Goal: Information Seeking & Learning: Learn about a topic

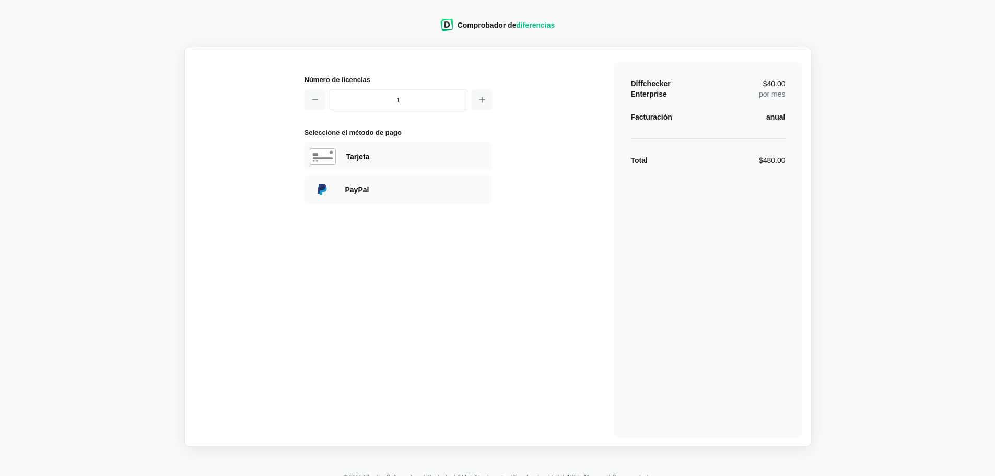
click at [389, 103] on input "1" at bounding box center [399, 99] width 138 height 21
click at [501, 245] on div "Número de licencias 1 Seleccione el método de pago Visa MasterCard Union Pay Am…" at bounding box center [497, 246] width 609 height 382
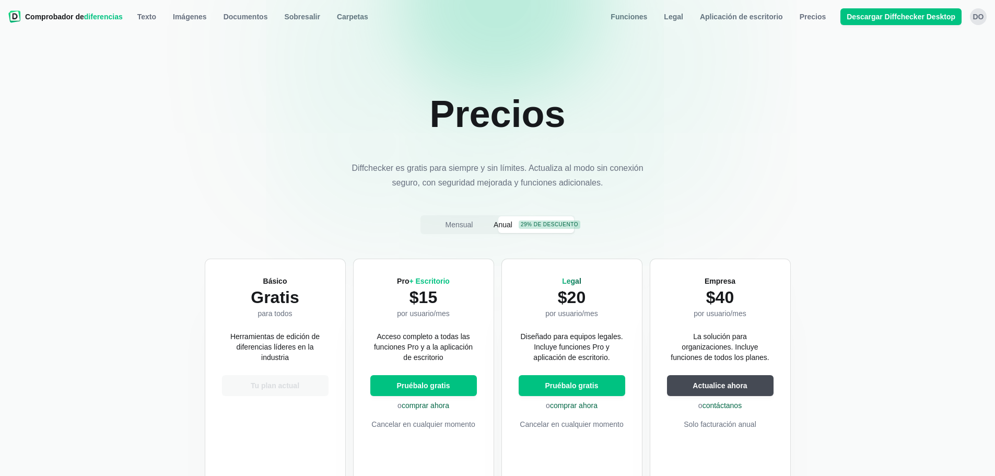
click at [341, 26] on nav "Comprobador de diferencias Texto Texto Imágenes Documentos Sobresalir Carpetas …" at bounding box center [497, 16] width 982 height 21
click at [343, 19] on font "Carpetas" at bounding box center [352, 17] width 31 height 8
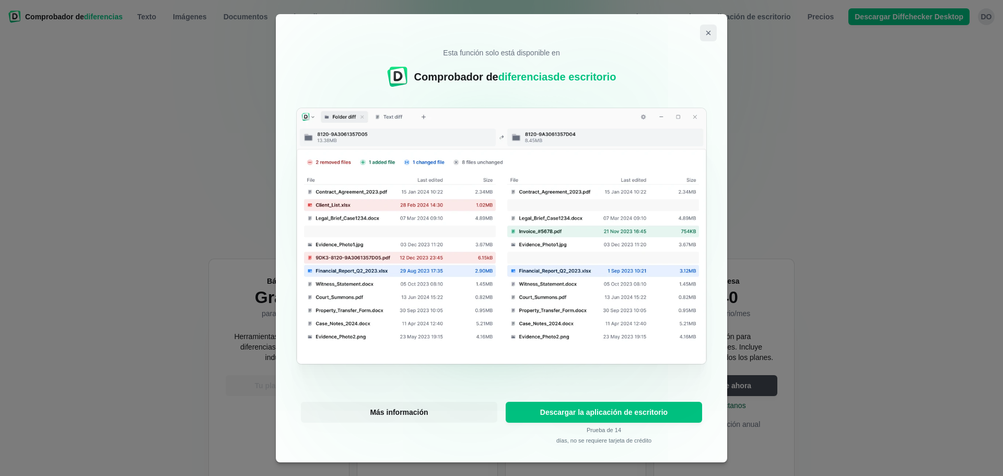
click at [709, 30] on icon "Cerrar modal" at bounding box center [708, 33] width 8 height 8
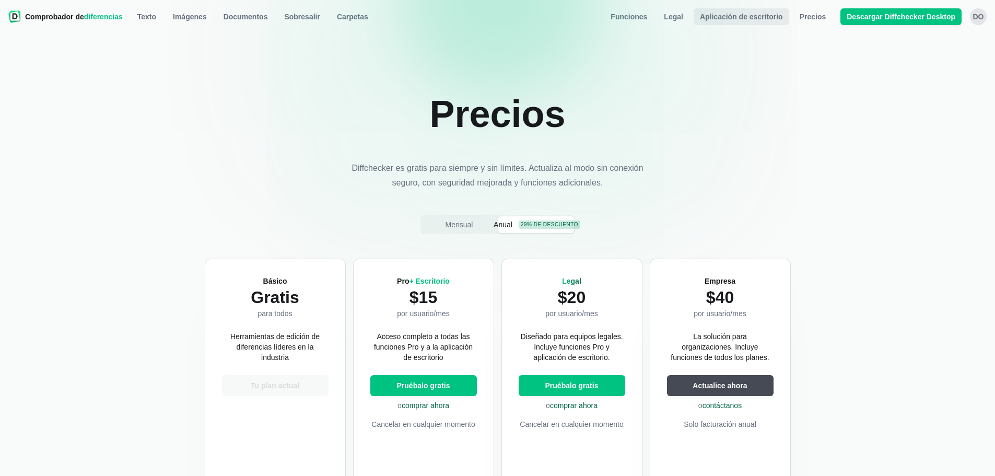
click at [746, 21] on span "Aplicación de escritorio" at bounding box center [741, 16] width 87 height 10
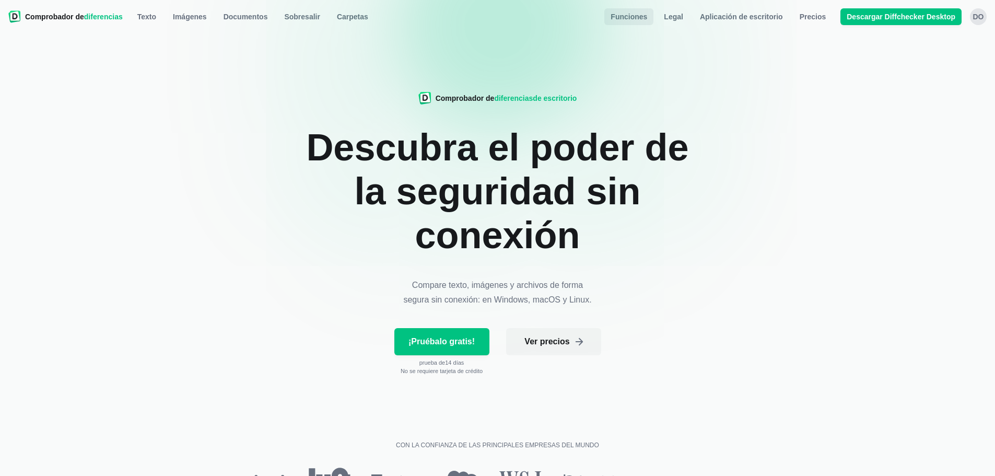
click at [647, 19] on font "Funciones" at bounding box center [629, 17] width 37 height 8
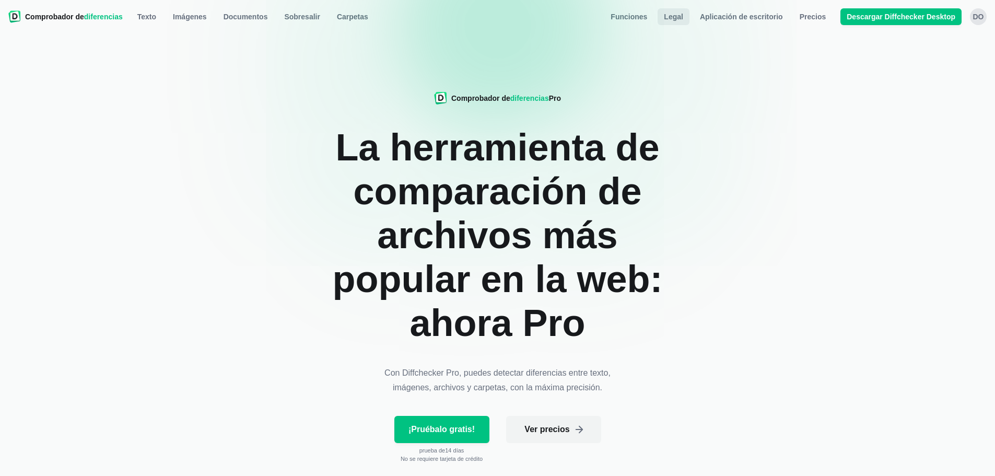
click at [683, 16] on font "Legal" at bounding box center [673, 17] width 19 height 8
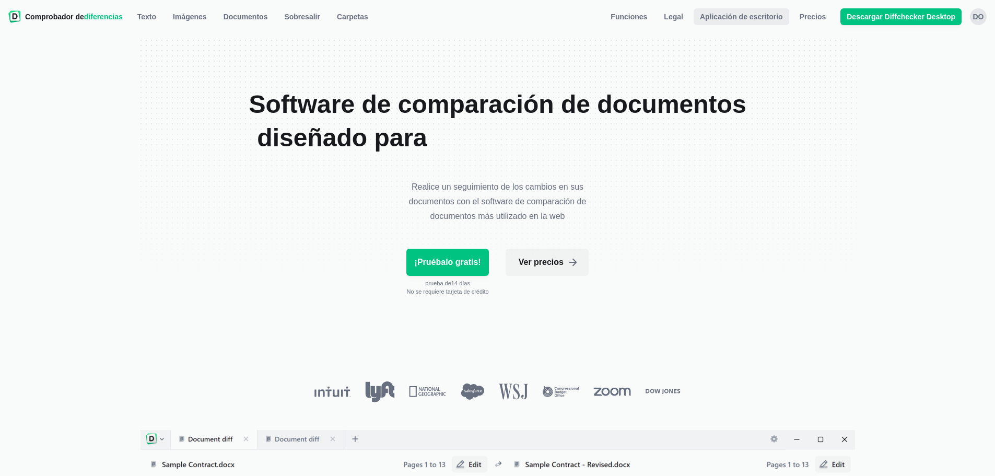
click at [789, 11] on link "Aplicación de escritorio" at bounding box center [742, 16] width 96 height 17
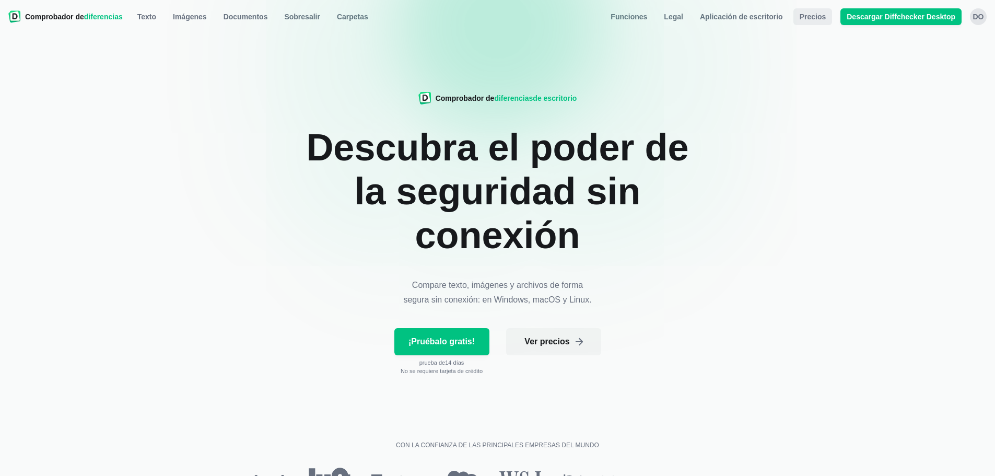
click at [816, 15] on font "Precios" at bounding box center [813, 17] width 27 height 8
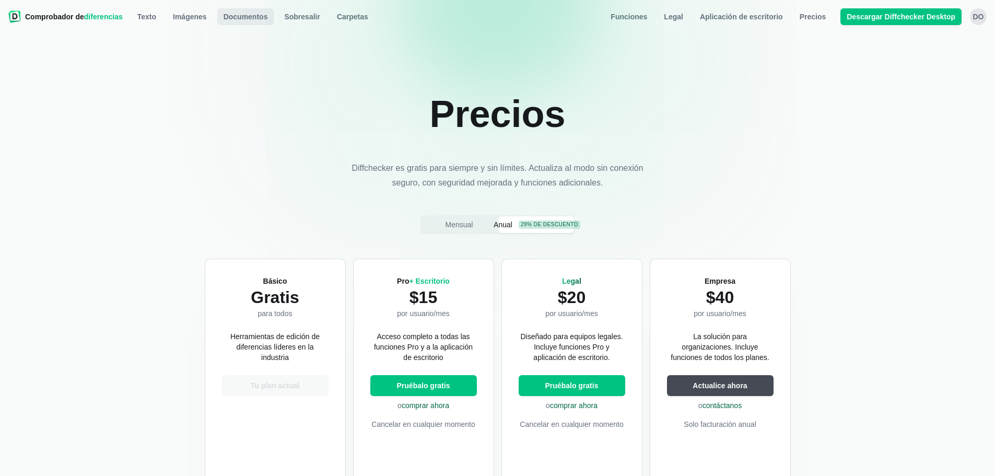
click at [242, 21] on span "Documentos" at bounding box center [245, 16] width 49 height 10
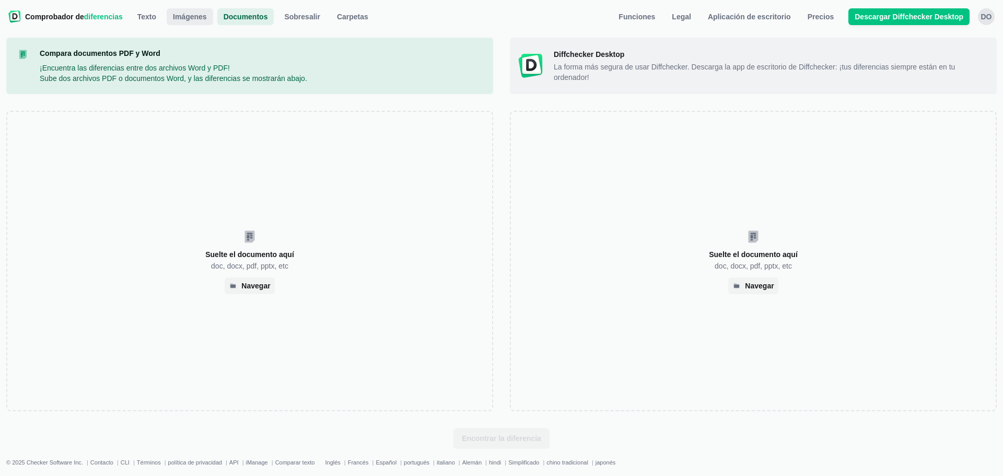
click at [190, 15] on font "Imágenes" at bounding box center [190, 17] width 34 height 8
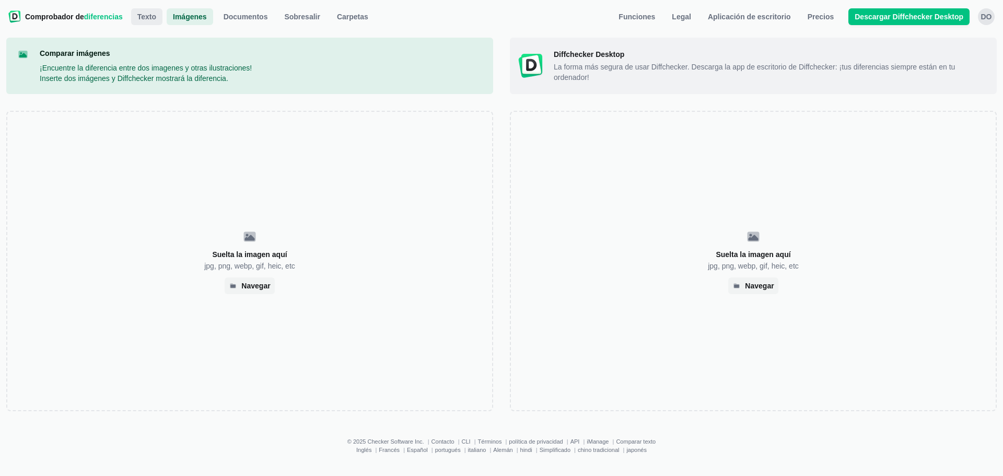
click at [137, 11] on link "Texto" at bounding box center [146, 16] width 31 height 17
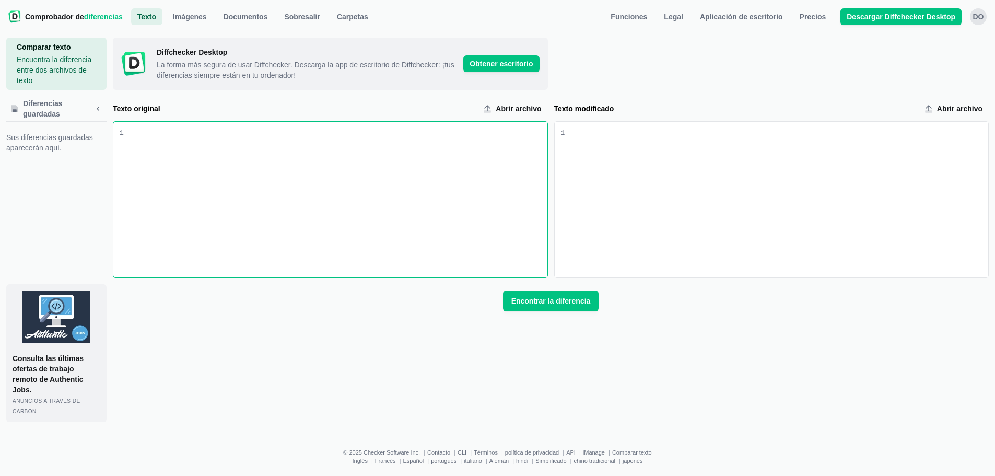
click at [122, 19] on nav "Comprobador de diferencias Texto Texto Imágenes Documentos Sobresalir Carpetas …" at bounding box center [497, 16] width 982 height 21
click at [112, 20] on font "diferencias" at bounding box center [103, 17] width 39 height 8
click at [97, 108] on icon "Minimizar la barra lateral" at bounding box center [98, 108] width 8 height 8
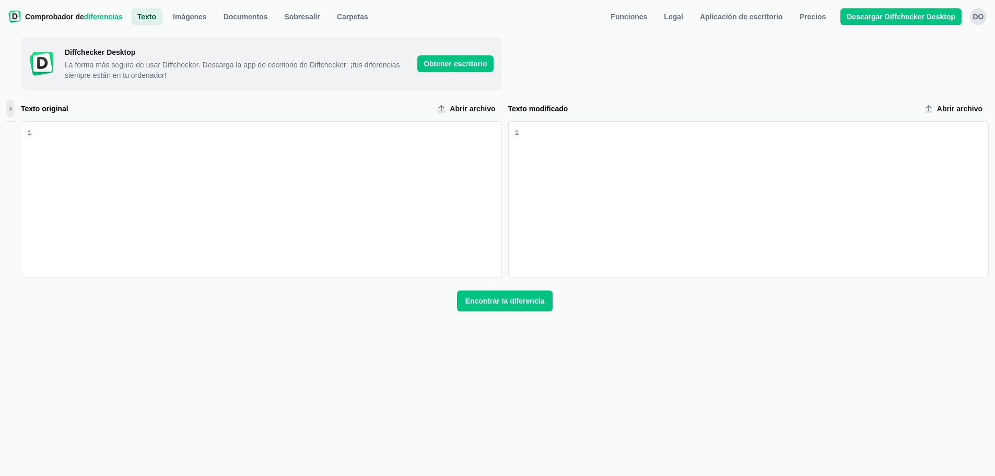
click at [5, 108] on div "Comprobador de diferencias Texto Texto Imágenes Documentos Sobresalir Carpetas …" at bounding box center [497, 280] width 995 height 560
click at [17, 111] on div "Comparar texto Encuentra la diferencia entre dos archivos de texto Diferencias …" at bounding box center [497, 267] width 982 height 458
click at [15, 109] on div "Comparar texto Encuentra la diferencia entre dos archivos de texto Diferencias …" at bounding box center [497, 267] width 982 height 458
click at [11, 109] on icon "Minimizar la barra lateral" at bounding box center [11, 108] width 2 height 3
